Goal: Information Seeking & Learning: Learn about a topic

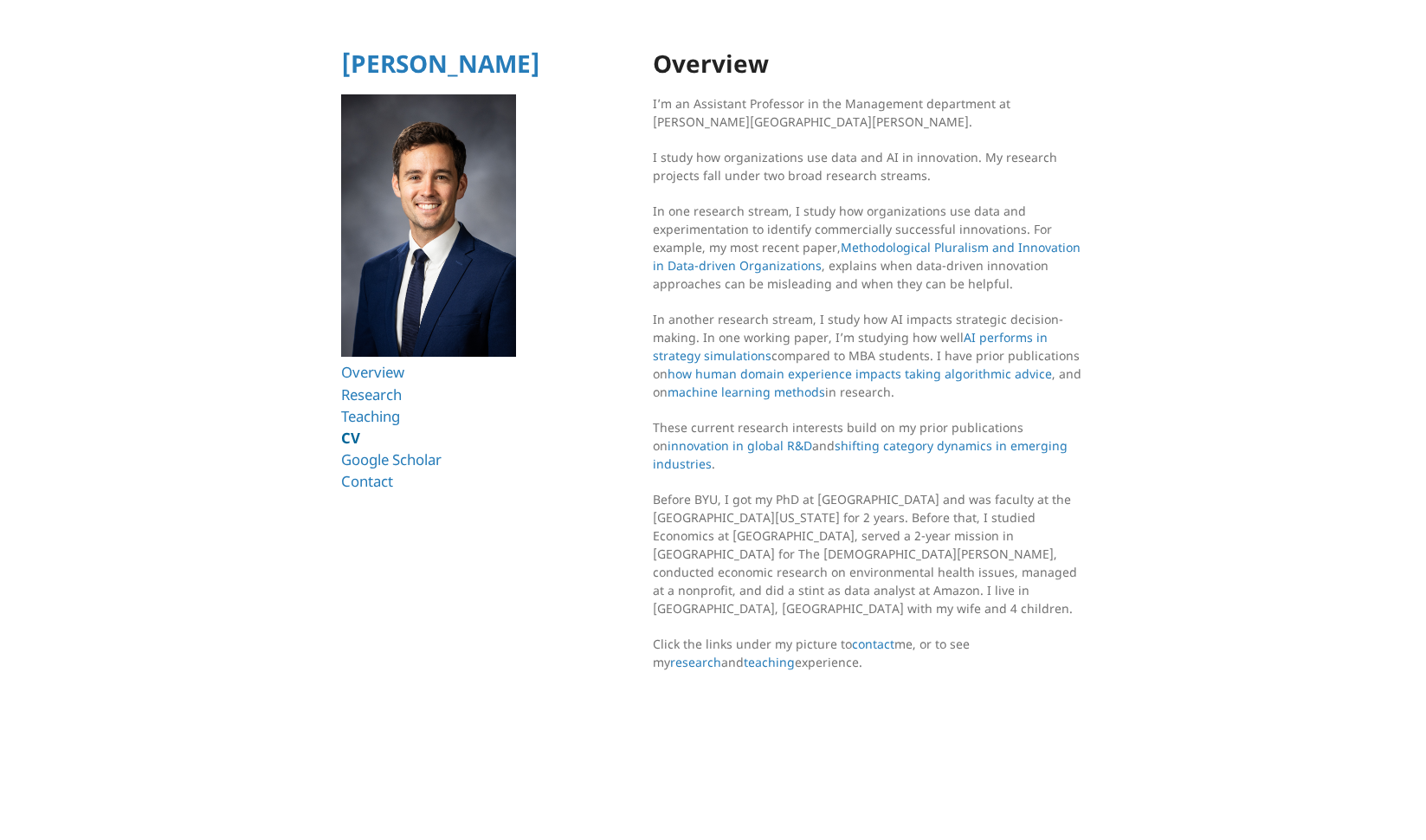
click at [348, 438] on link "CV" at bounding box center [350, 437] width 19 height 20
click at [421, 64] on link "[PERSON_NAME]" at bounding box center [440, 63] width 199 height 33
click at [391, 372] on link "Overview" at bounding box center [375, 371] width 69 height 20
click at [381, 387] on link "Research" at bounding box center [374, 394] width 67 height 20
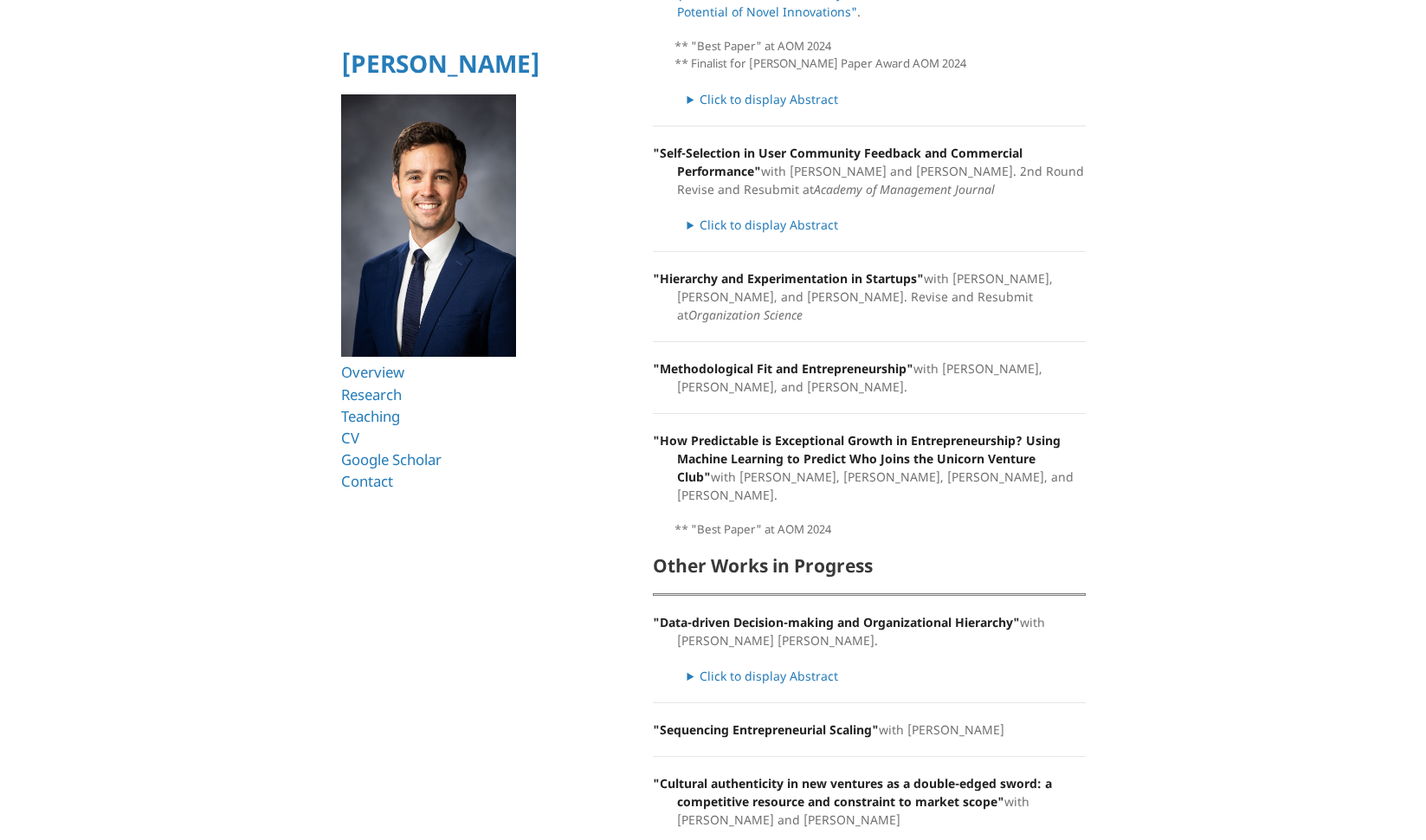
scroll to position [1082, 0]
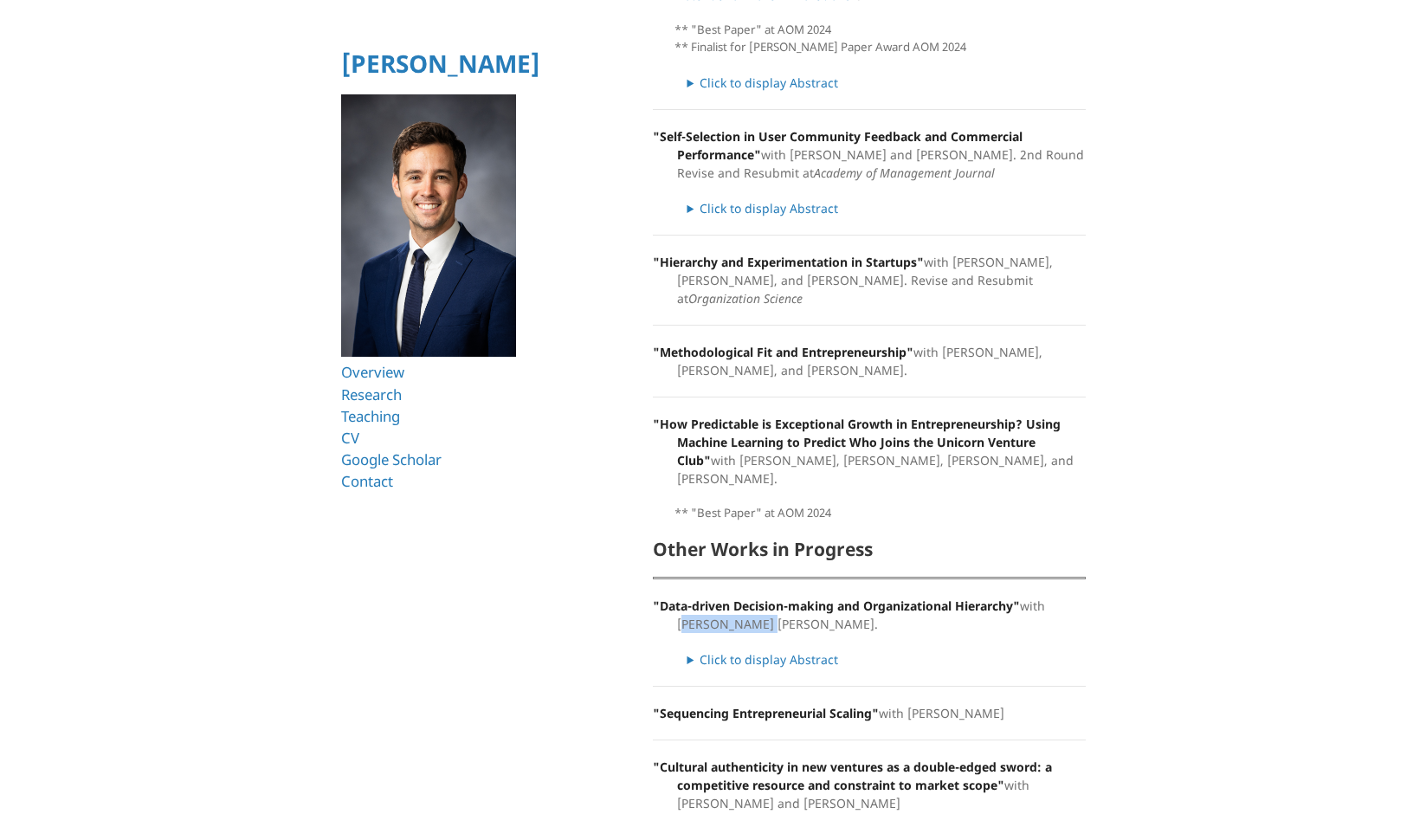
drag, startPoint x: 754, startPoint y: 590, endPoint x: 670, endPoint y: 589, distance: 84.0
click at [670, 596] on p ""Data-driven Decision-making and Organizational Hierarchy" with [PERSON_NAME] […" at bounding box center [869, 615] width 433 height 36
copy p "Kramer Quist."
click at [395, 462] on link "Google Scholar" at bounding box center [394, 459] width 107 height 20
